Goal: Browse casually: Explore the website without a specific task or goal

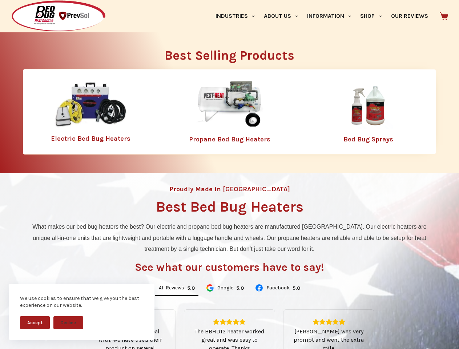
click at [230, 175] on div "Proudly Made in [GEOGRAPHIC_DATA] Best Bed Bug Heaters What makes our bed bug h…" at bounding box center [229, 305] width 459 height 265
click at [35, 323] on button "Accept" at bounding box center [35, 322] width 30 height 13
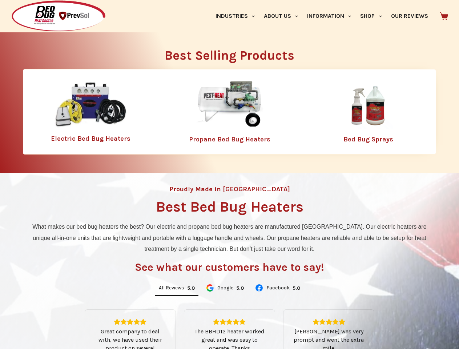
click at [68, 323] on button "Decline" at bounding box center [68, 328] width 30 height 13
click at [238, 16] on link "Industries" at bounding box center [235, 16] width 48 height 32
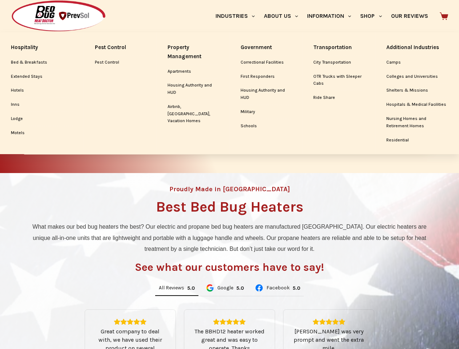
click at [284, 16] on link "About Us" at bounding box center [280, 16] width 43 height 32
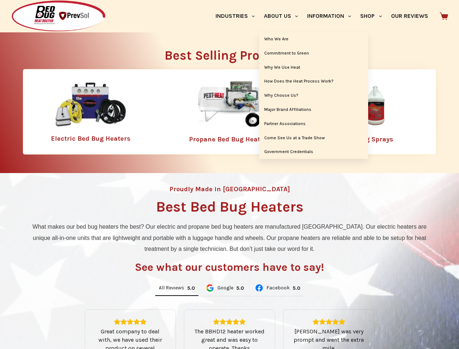
click at [332, 16] on link "Information" at bounding box center [329, 16] width 53 height 32
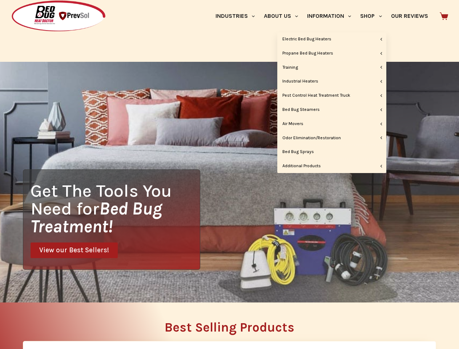
click at [374, 16] on link "Shop" at bounding box center [371, 16] width 31 height 32
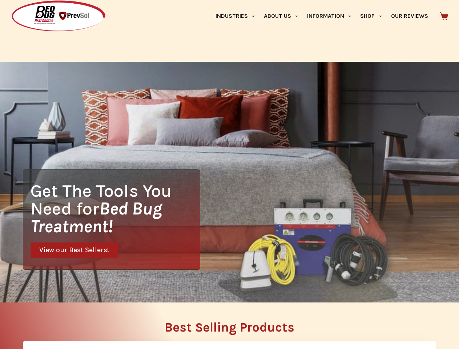
click at [177, 288] on div "Get The Tools You Need for Bed Bug Treatment! View our Best Sellers!" at bounding box center [229, 182] width 459 height 241
click at [225, 288] on div "Get The Tools You Need for Bed Bug Treatment! View our Best Sellers!" at bounding box center [229, 182] width 459 height 241
